Goal: Ask a question

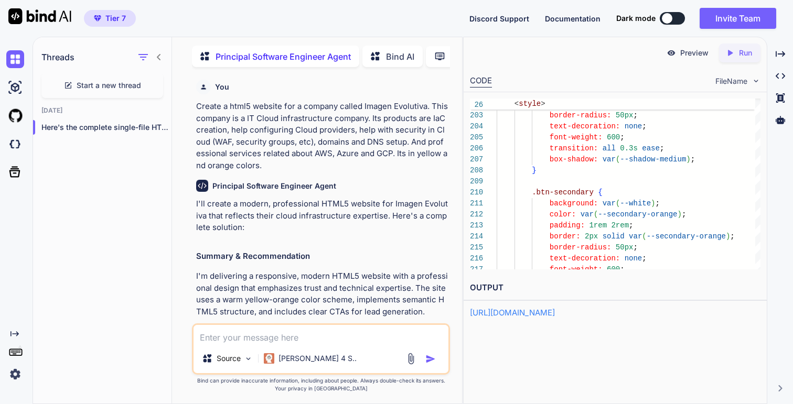
scroll to position [22, 0]
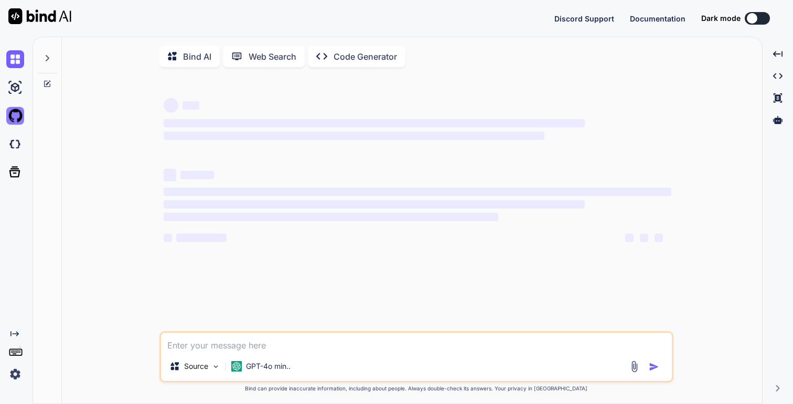
click at [18, 118] on img at bounding box center [15, 116] width 18 height 18
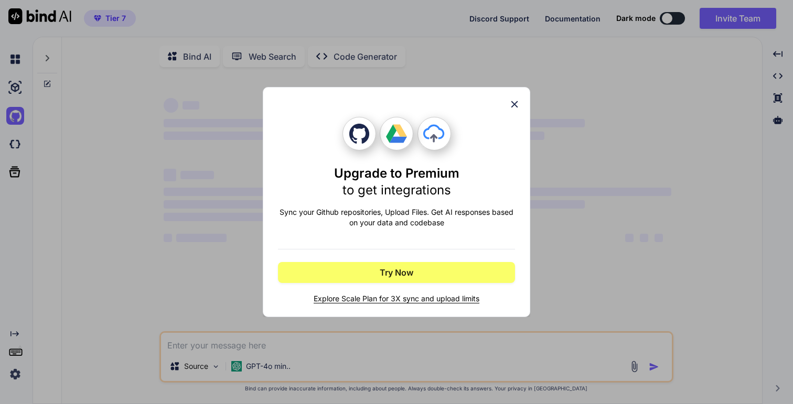
click at [515, 103] on icon at bounding box center [515, 105] width 12 height 12
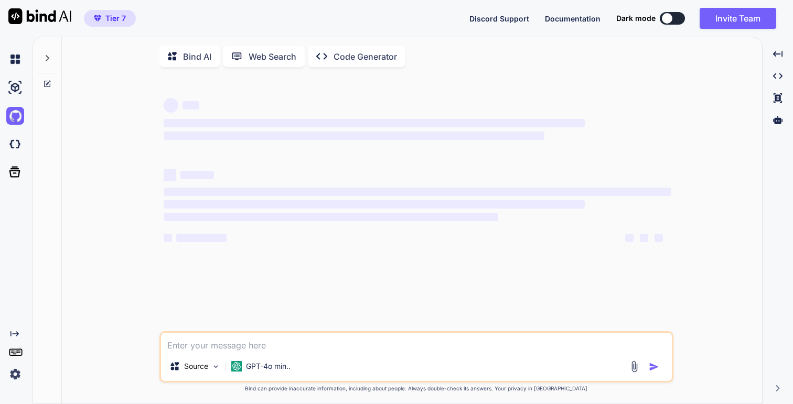
type textarea "x"
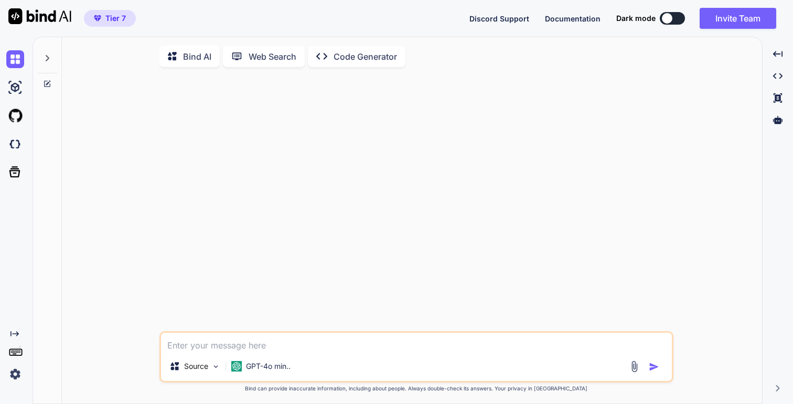
type textarea "x"
click at [106, 92] on div "Source GPT-4o min.. Created with Bind Always check its answers. Privacy in Bind…" at bounding box center [416, 241] width 692 height 330
click at [16, 114] on img at bounding box center [15, 116] width 18 height 18
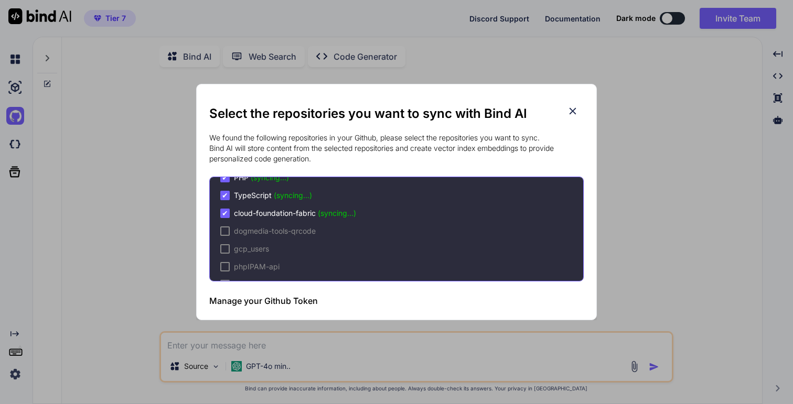
scroll to position [104, 0]
click at [330, 208] on span "(syncing...)" at bounding box center [337, 212] width 38 height 9
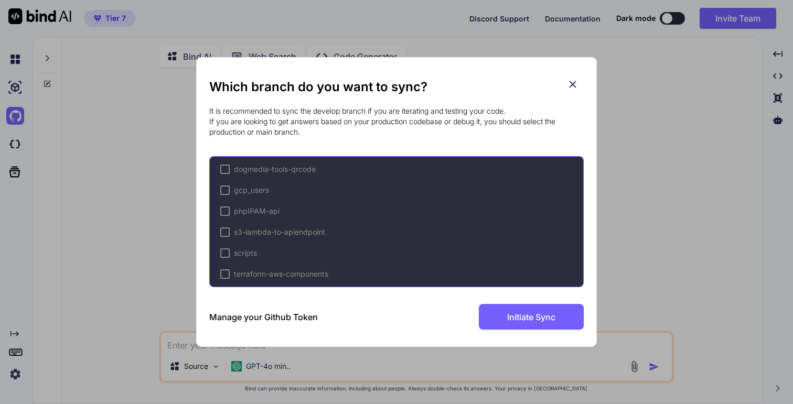
scroll to position [276, 0]
click at [573, 84] on icon at bounding box center [573, 84] width 7 height 7
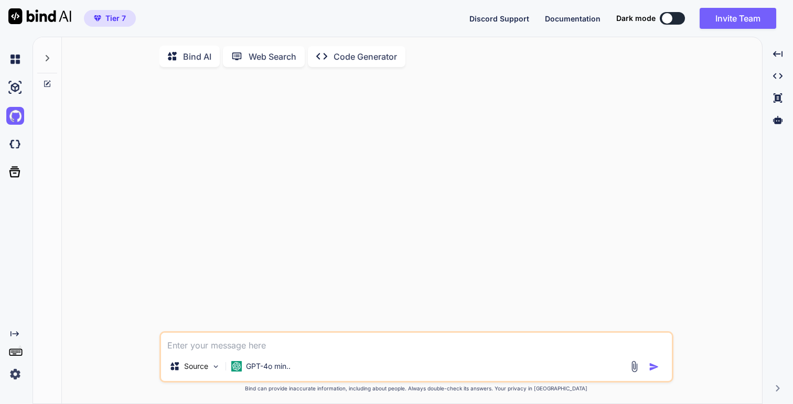
click at [12, 353] on icon at bounding box center [15, 352] width 15 height 15
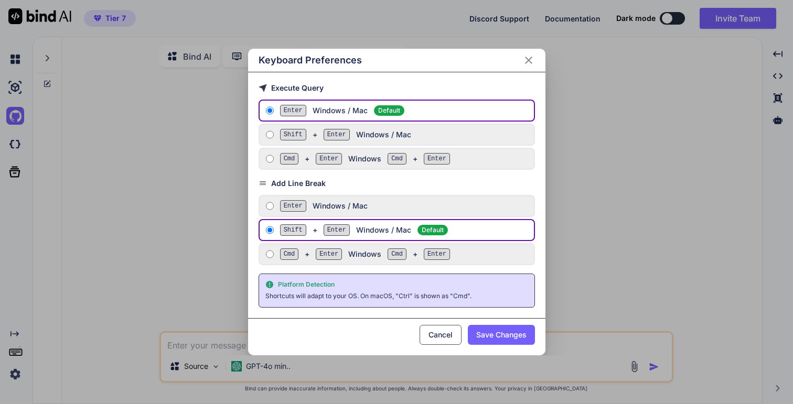
click at [444, 340] on button "Cancel" at bounding box center [441, 335] width 42 height 20
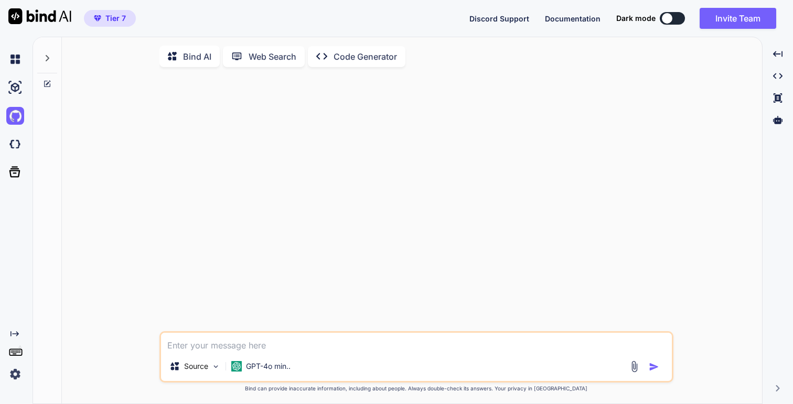
click at [13, 376] on img at bounding box center [15, 375] width 18 height 18
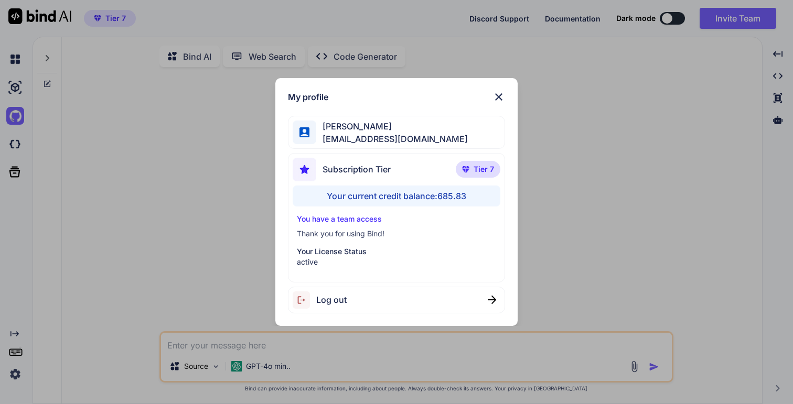
click at [504, 98] on img at bounding box center [499, 97] width 13 height 13
